Goal: Register for event/course

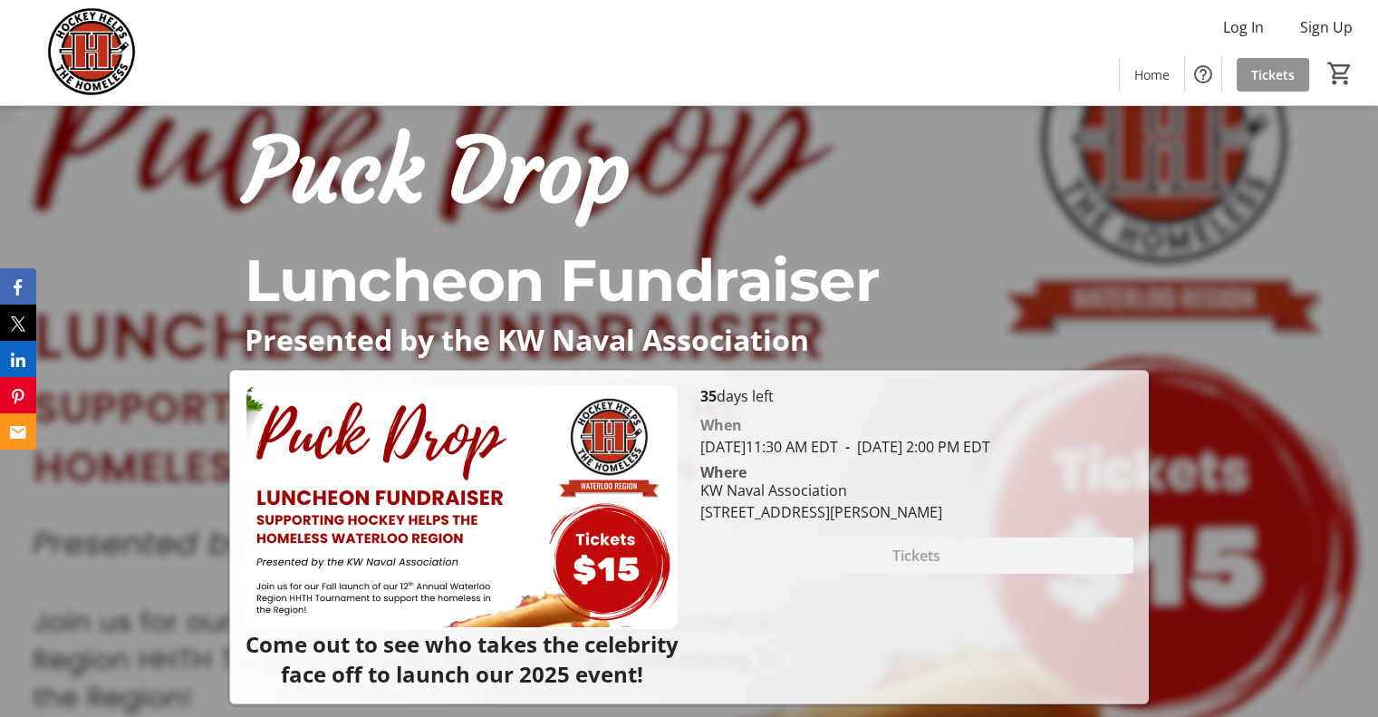
click at [1286, 85] on span at bounding box center [1273, 74] width 72 height 43
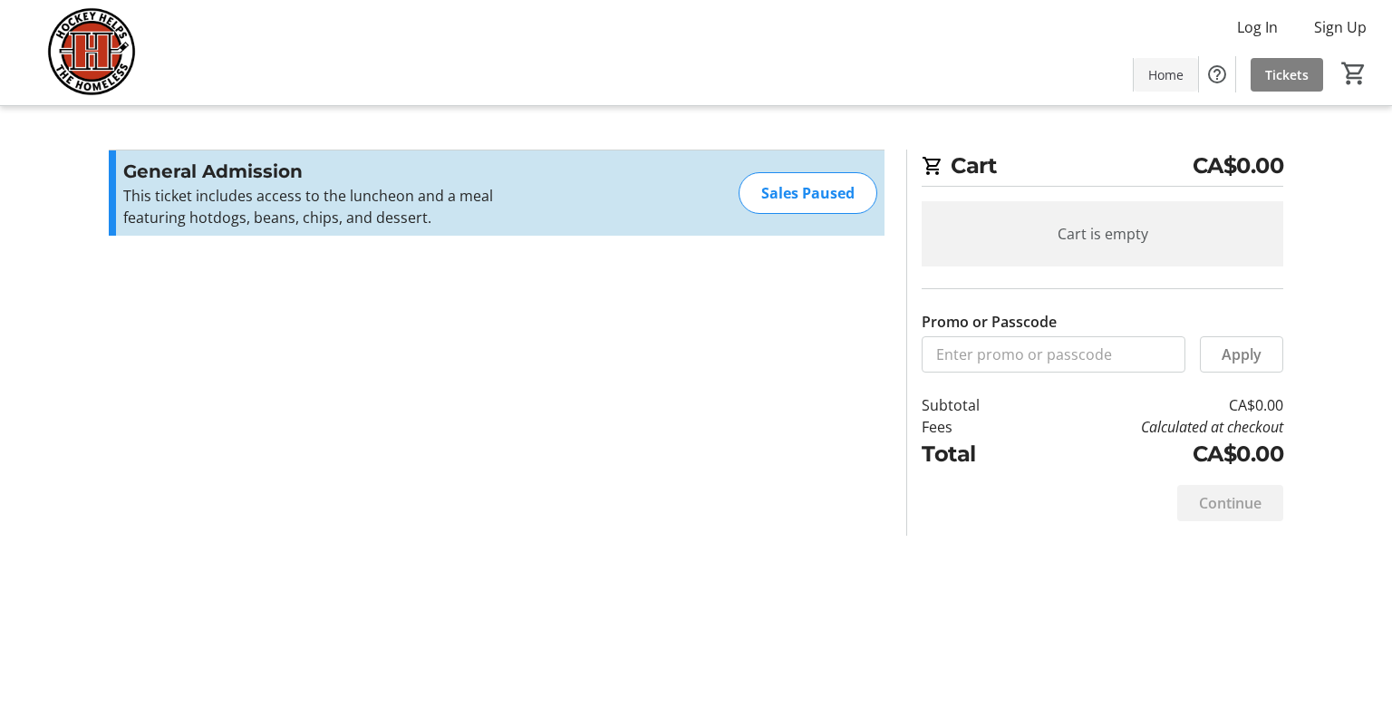
click at [1156, 75] on span "Home" at bounding box center [1165, 74] width 35 height 19
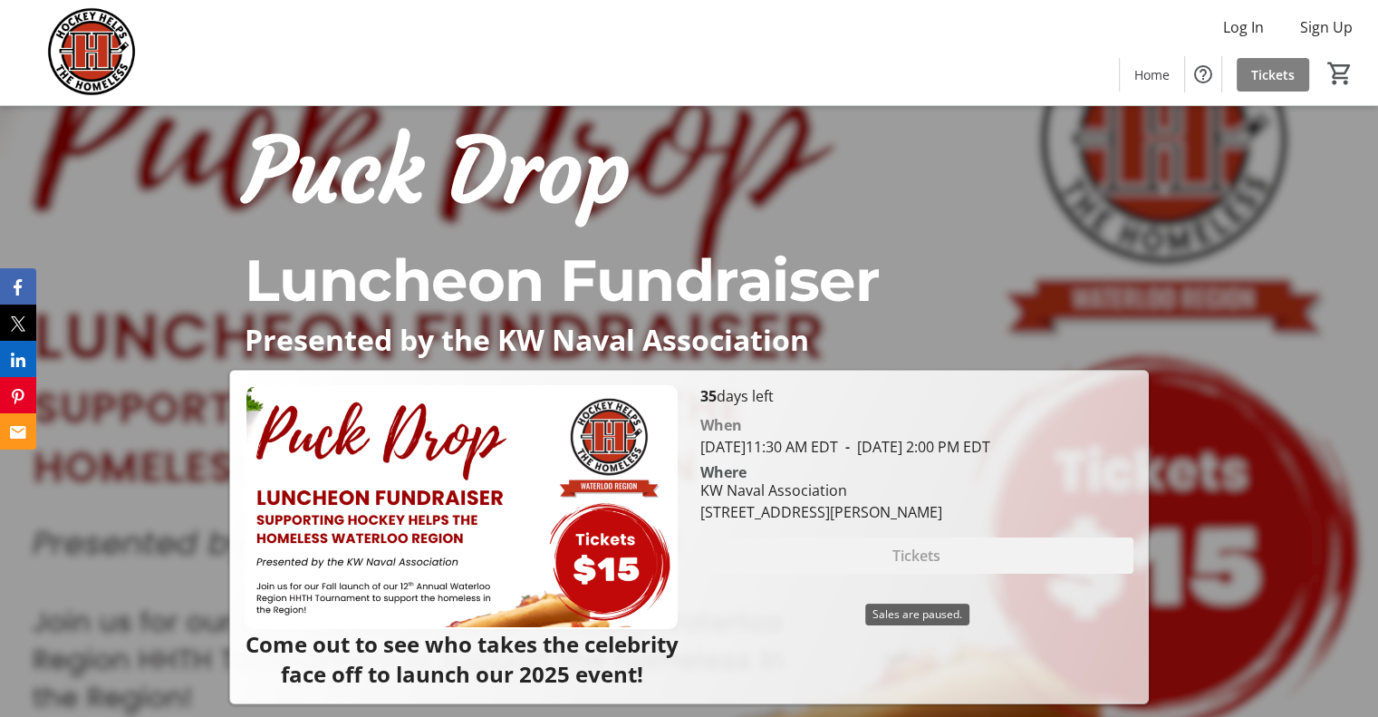
click at [950, 568] on div "Tickets" at bounding box center [915, 555] width 433 height 36
click at [1283, 77] on span "Tickets" at bounding box center [1272, 74] width 43 height 19
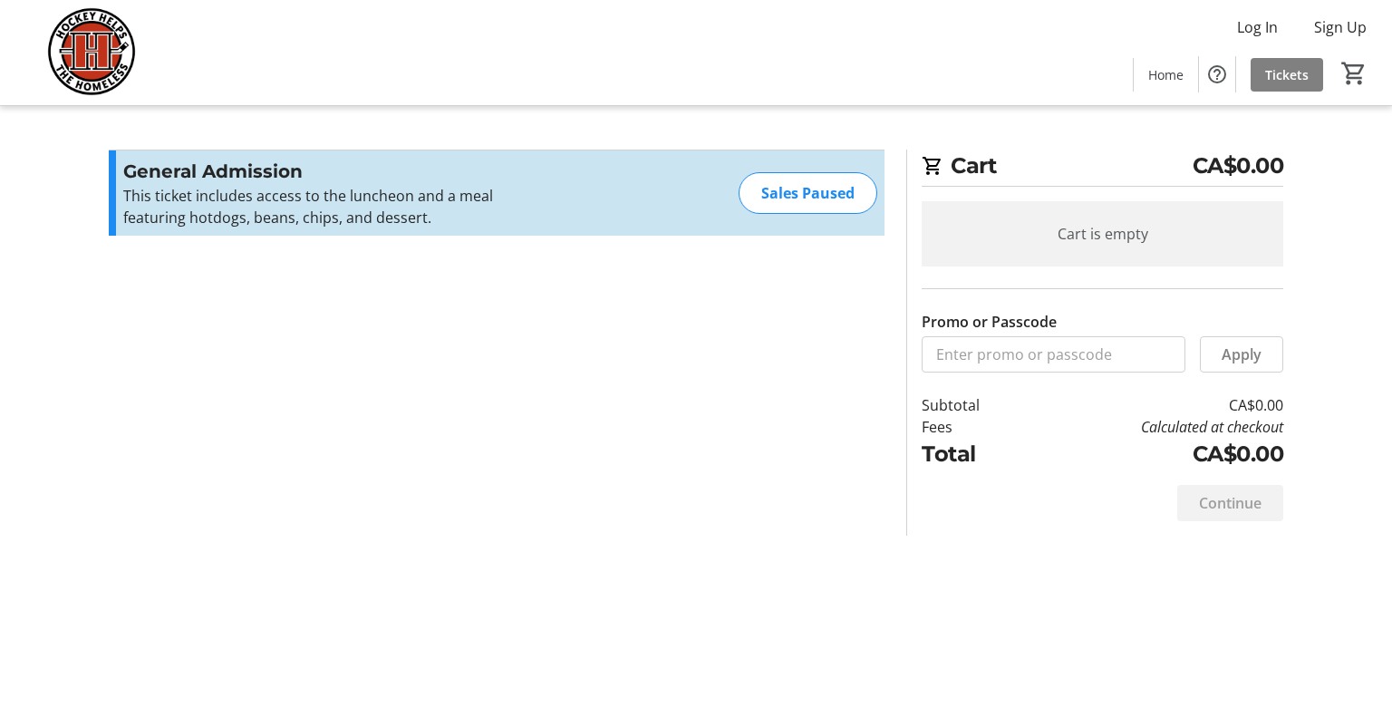
click at [783, 202] on div "Sales Paused" at bounding box center [807, 193] width 139 height 42
click at [805, 206] on div "Sales Paused" at bounding box center [807, 193] width 139 height 42
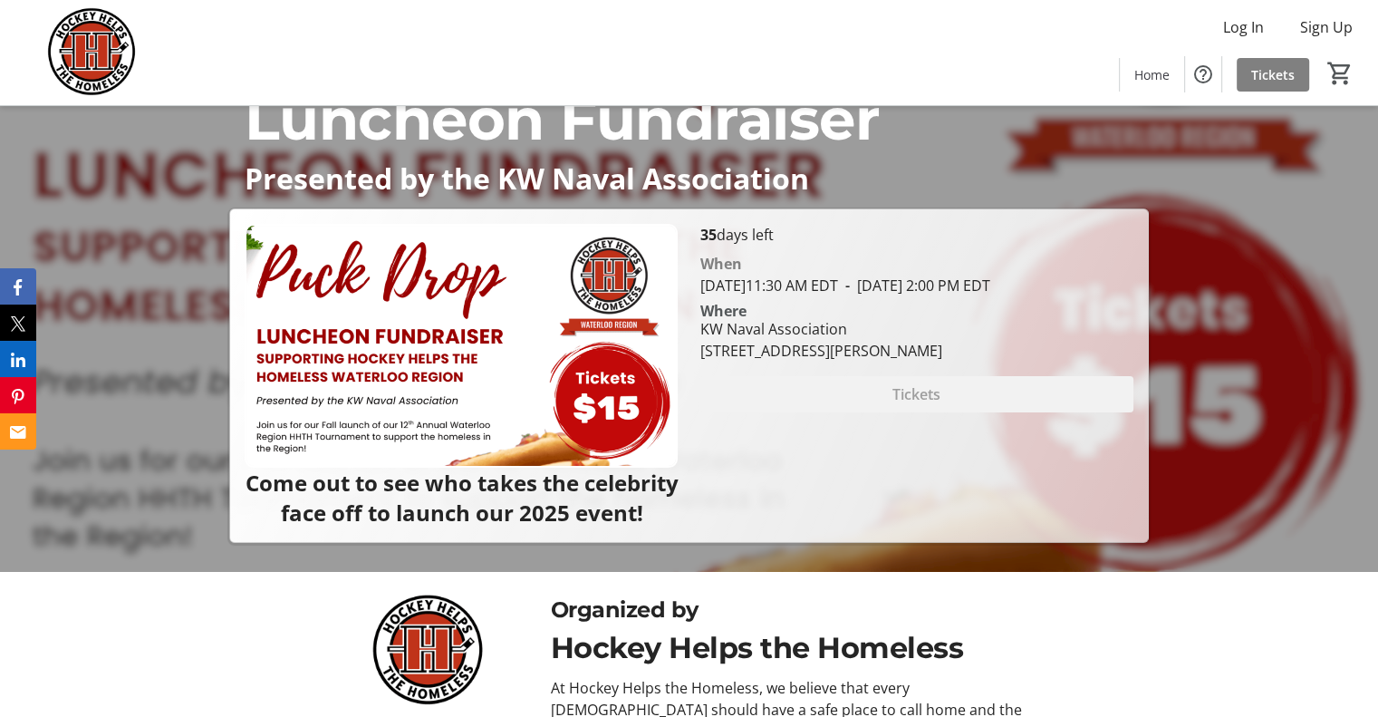
scroll to position [163, 0]
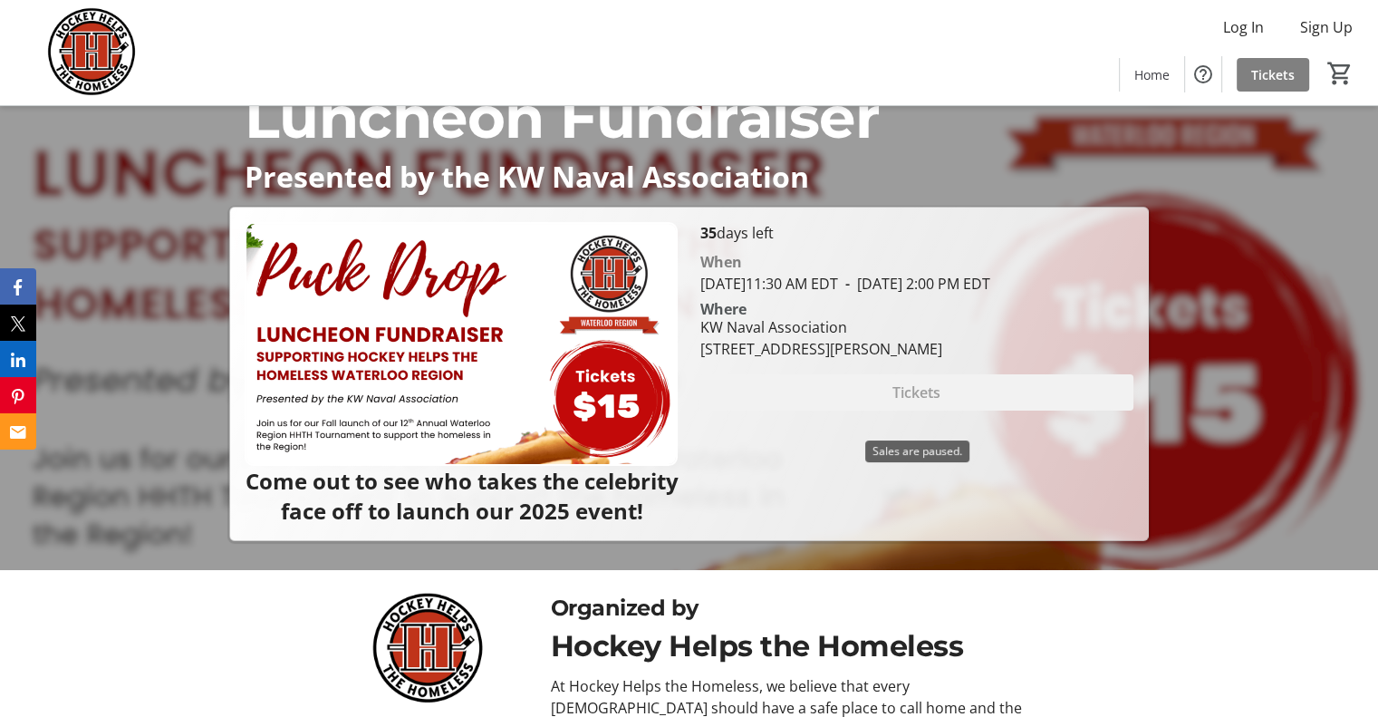
click at [857, 410] on div "Tickets" at bounding box center [915, 392] width 433 height 36
click at [929, 410] on div "Tickets" at bounding box center [915, 392] width 433 height 36
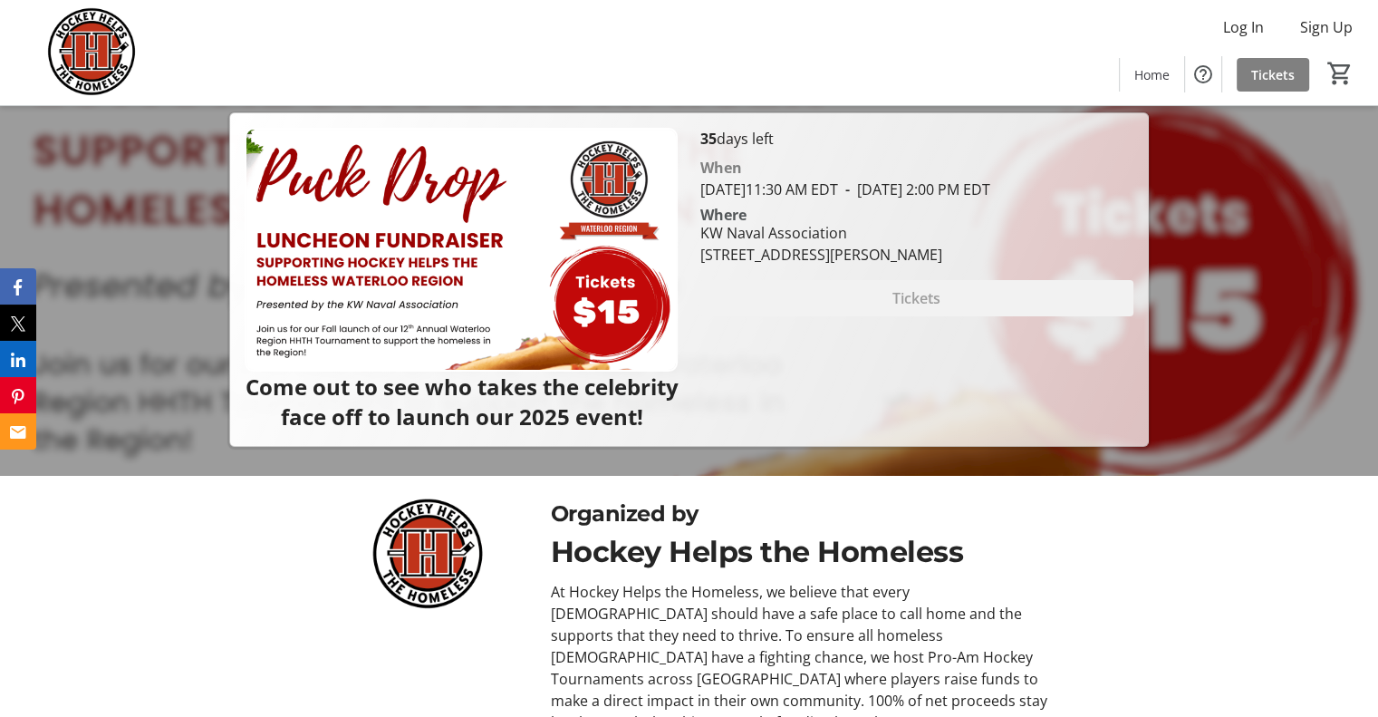
scroll to position [352, 0]
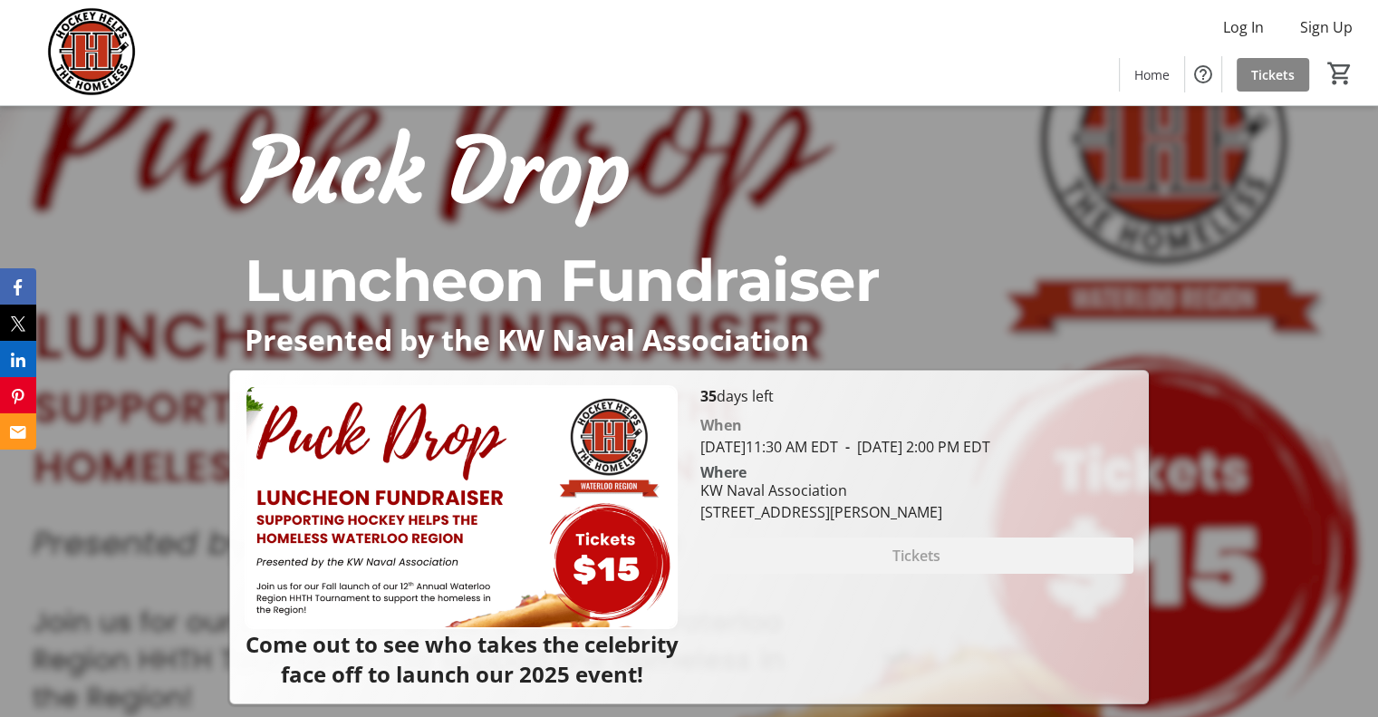
click at [1272, 79] on span "Tickets" at bounding box center [1272, 74] width 43 height 19
click at [950, 574] on div "Tickets" at bounding box center [915, 555] width 433 height 36
click at [1263, 72] on span "Tickets" at bounding box center [1272, 74] width 43 height 19
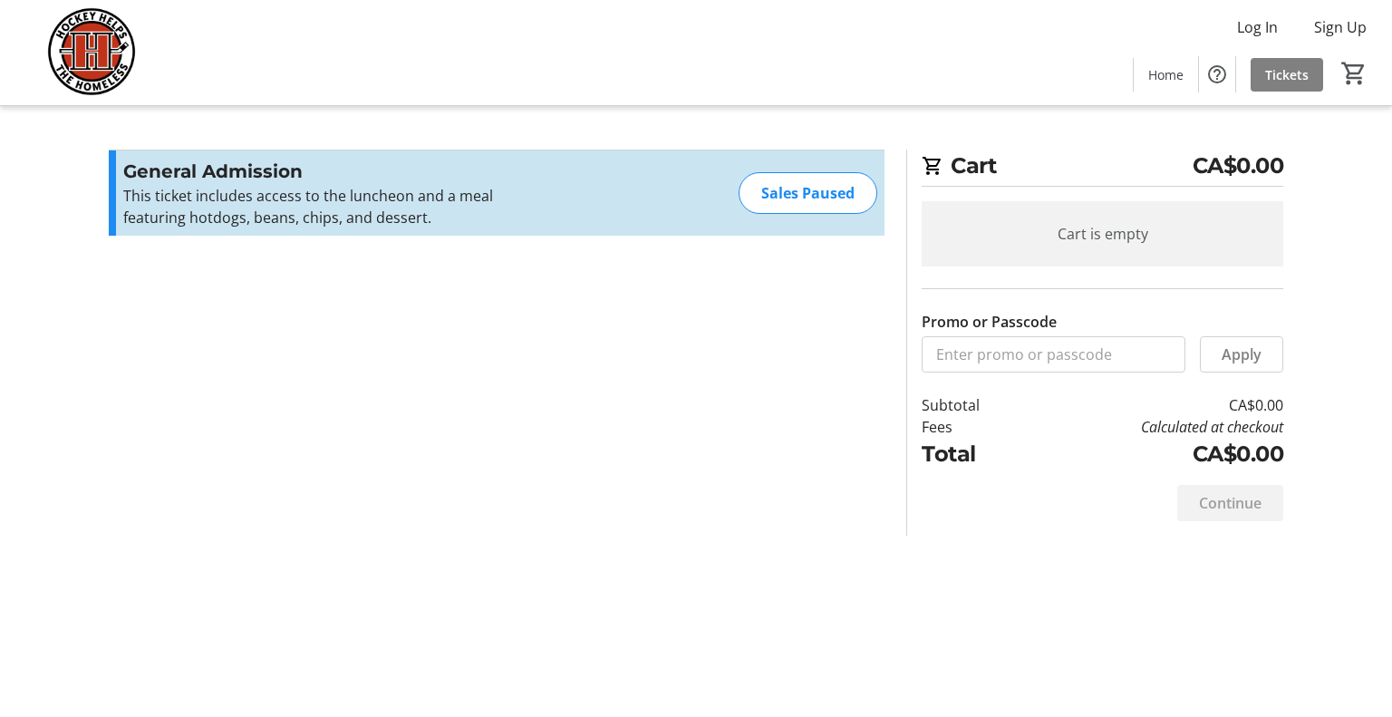
click at [815, 198] on div "Sales Paused" at bounding box center [807, 193] width 139 height 42
click at [1168, 63] on span at bounding box center [1165, 74] width 64 height 43
